Goal: Contribute content: Contribute content

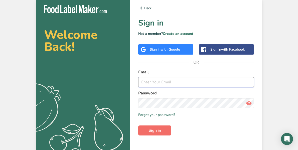
type input "[PERSON_NAME][EMAIL_ADDRESS][PERSON_NAME][DOMAIN_NAME]"
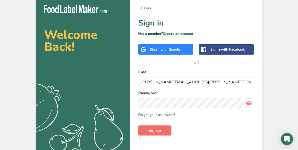
click at [158, 132] on span "Sign in" at bounding box center [155, 131] width 13 height 6
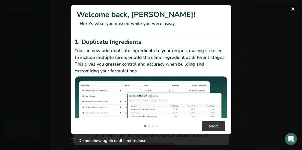
click at [293, 6] on button "New Features" at bounding box center [293, 9] width 8 height 8
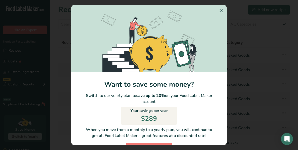
click at [218, 9] on icon "Switch to Yearly Modal" at bounding box center [221, 10] width 6 height 9
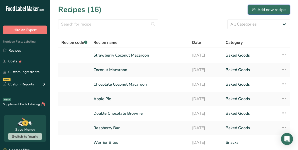
click at [265, 10] on div "Add new recipe" at bounding box center [269, 10] width 34 height 6
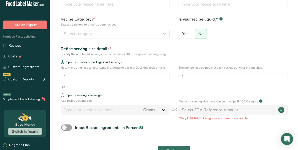
scroll to position [6, 0]
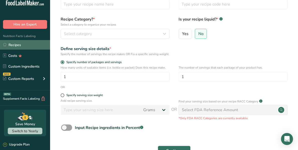
click at [22, 44] on link "Recipes" at bounding box center [25, 45] width 50 height 10
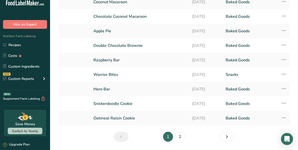
scroll to position [68, 0]
click at [180, 138] on link "2" at bounding box center [180, 137] width 10 height 10
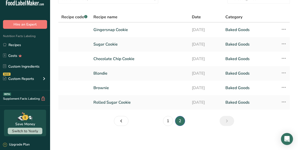
scroll to position [25, 0]
click at [166, 122] on link "1" at bounding box center [168, 121] width 10 height 10
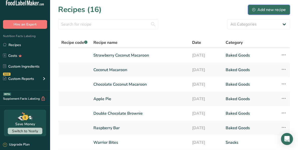
click at [252, 11] on button "Add new recipe" at bounding box center [269, 10] width 42 height 10
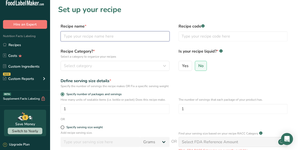
click at [109, 39] on input "text" at bounding box center [115, 36] width 109 height 10
type input "Apple Cider Donut"
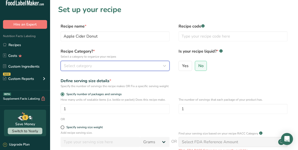
click at [135, 64] on div "Select category" at bounding box center [113, 66] width 99 height 6
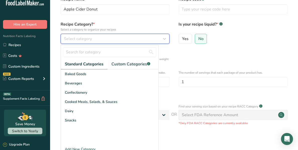
scroll to position [27, 0]
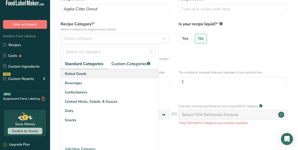
click at [111, 71] on div "Baked Goods" at bounding box center [109, 73] width 97 height 9
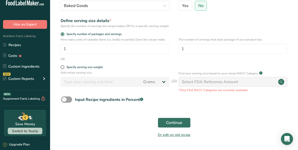
scroll to position [60, 0]
click at [99, 48] on input "1" at bounding box center [115, 49] width 109 height 10
type input "90"
click at [124, 61] on div "OR" at bounding box center [174, 59] width 232 height 5
click at [62, 36] on span at bounding box center [63, 34] width 4 height 4
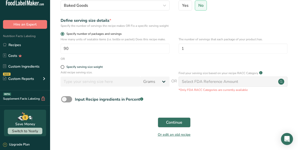
click at [62, 36] on input "Specify number of packages and servings" at bounding box center [62, 33] width 3 height 3
click at [80, 50] on input "90" at bounding box center [115, 49] width 109 height 10
click at [165, 124] on button "Continue" at bounding box center [174, 122] width 33 height 10
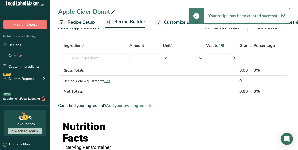
scroll to position [14, 0]
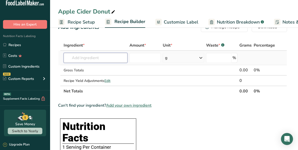
click at [100, 58] on input "text" at bounding box center [96, 58] width 64 height 10
type input "P"
type input "Apple Cider"
click at [99, 77] on div "Add your own ingredient" at bounding box center [96, 76] width 56 height 5
